Goal: Information Seeking & Learning: Learn about a topic

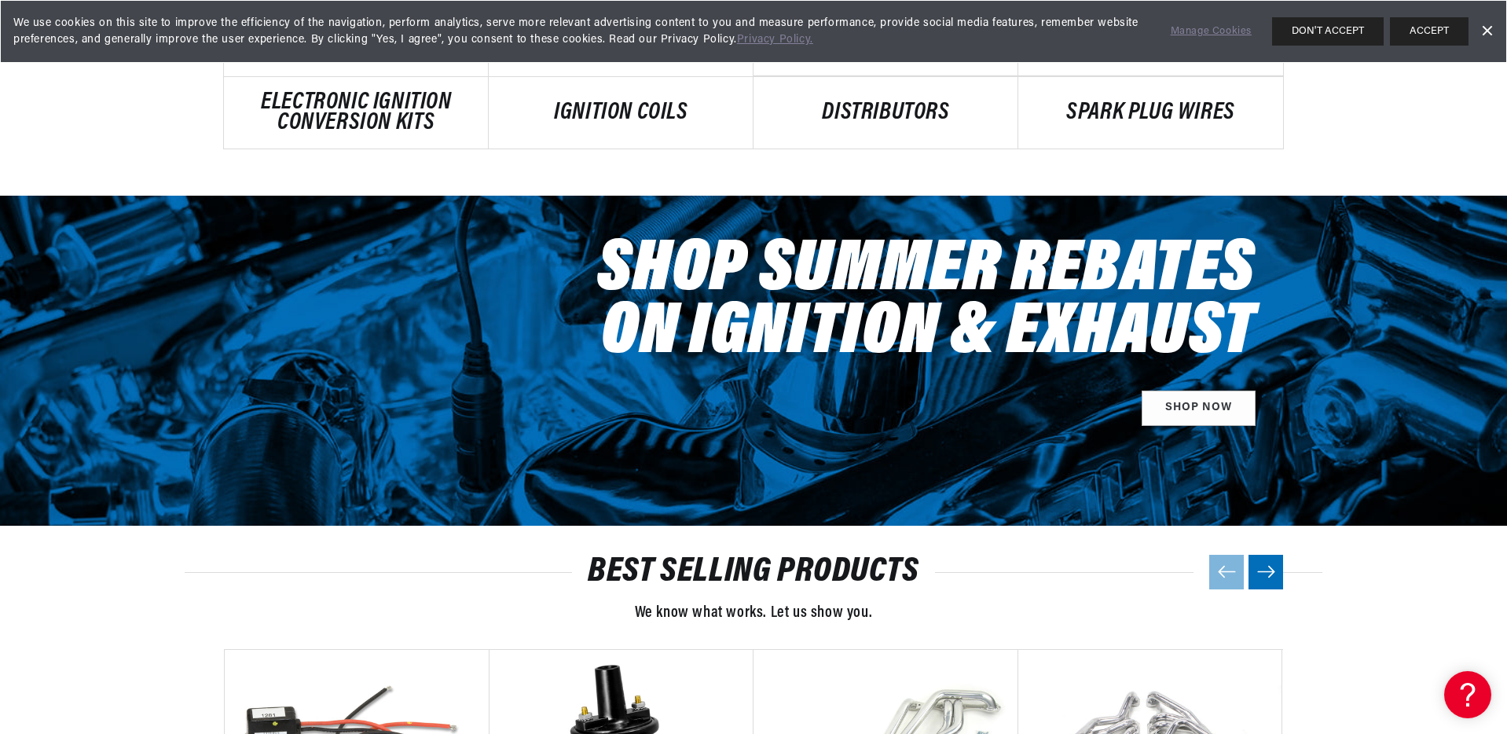
scroll to position [1755, 0]
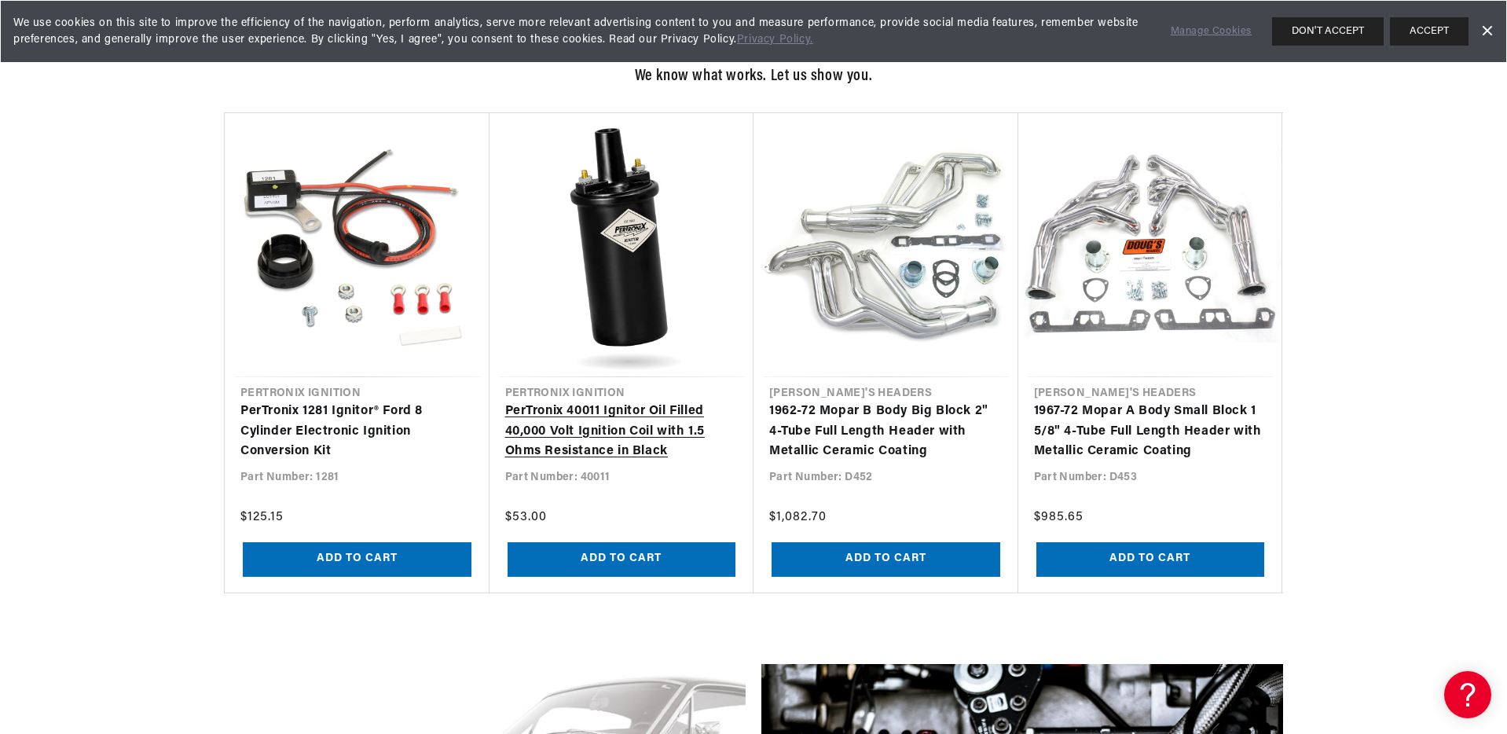
click at [589, 401] on link "PerTronix 40011 Ignitor Oil Filled 40,000 Volt Ignition Coil with 1.5 Ohms Resi…" at bounding box center [621, 431] width 233 height 60
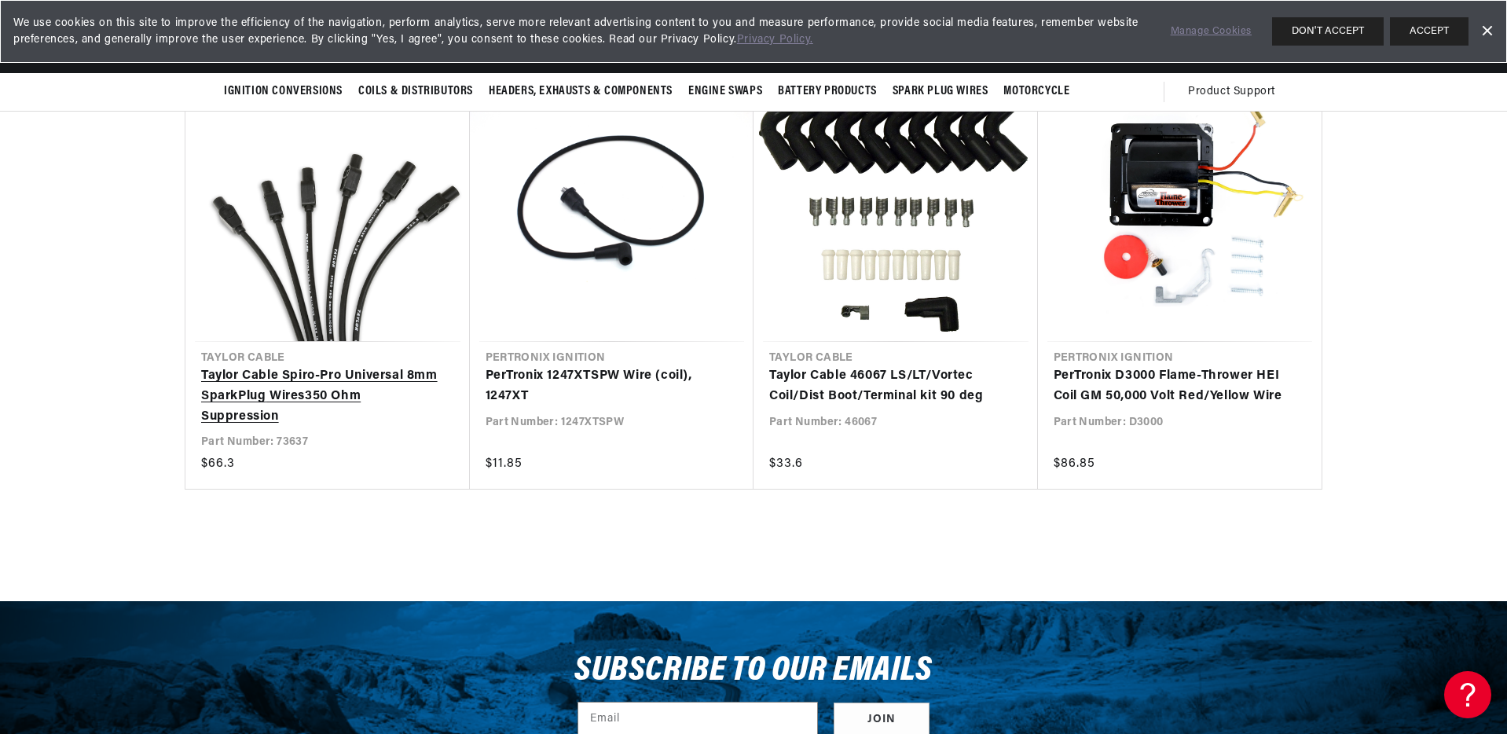
click at [369, 366] on link "Taylor Cable Spiro-Pro Universal 8mm Spark Plug Wires 350 Ohm Suppression" at bounding box center [319, 396] width 237 height 60
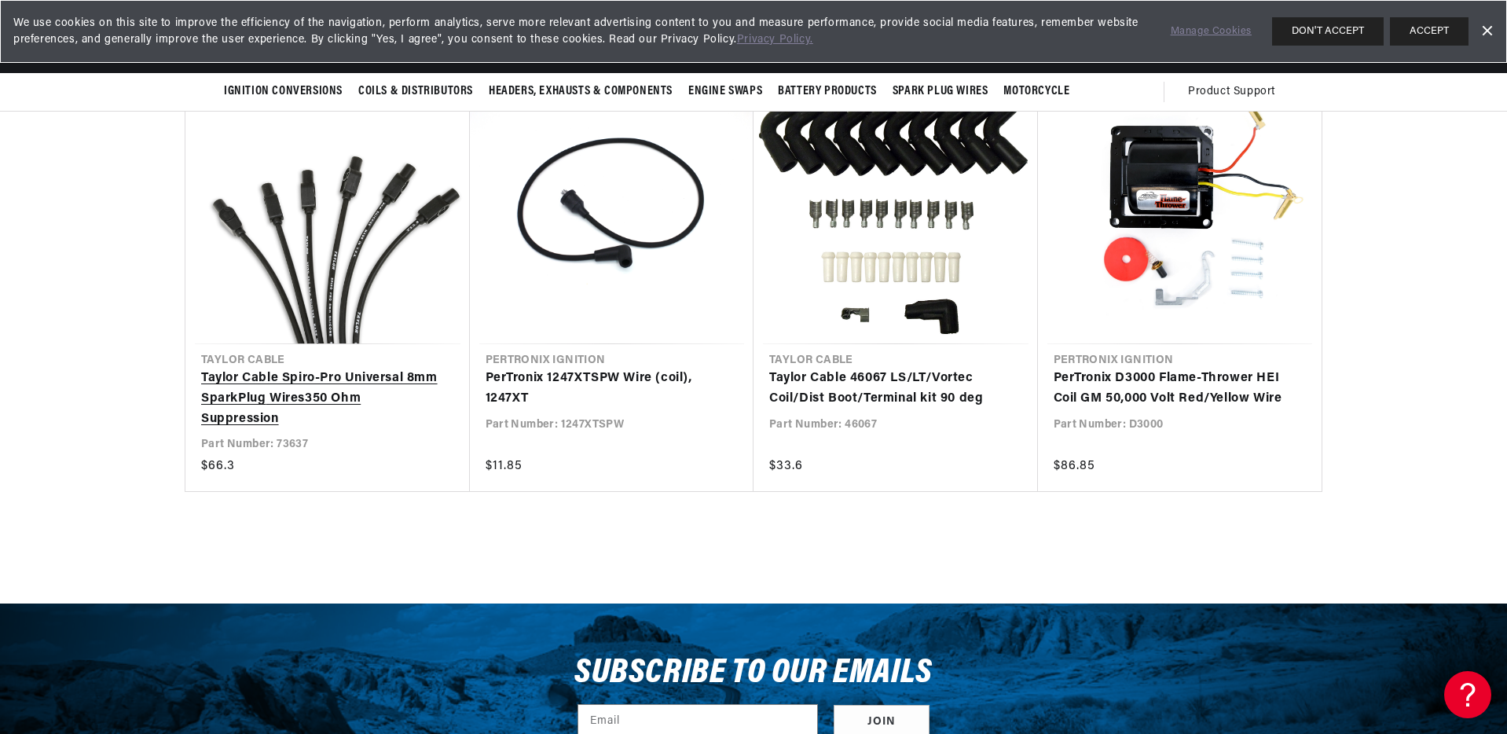
scroll to position [2968, 0]
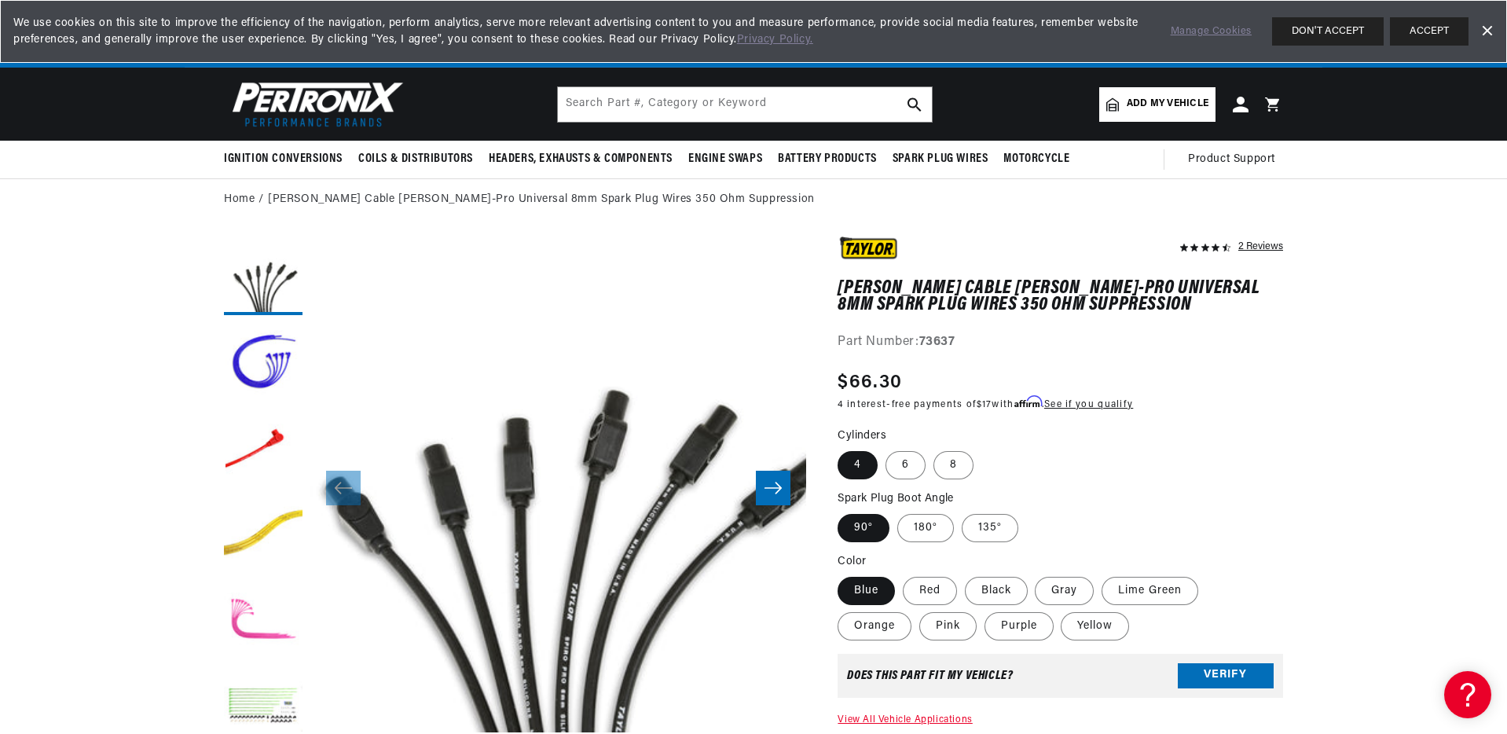
click at [350, 104] on img at bounding box center [314, 104] width 181 height 54
